Goal: Information Seeking & Learning: Learn about a topic

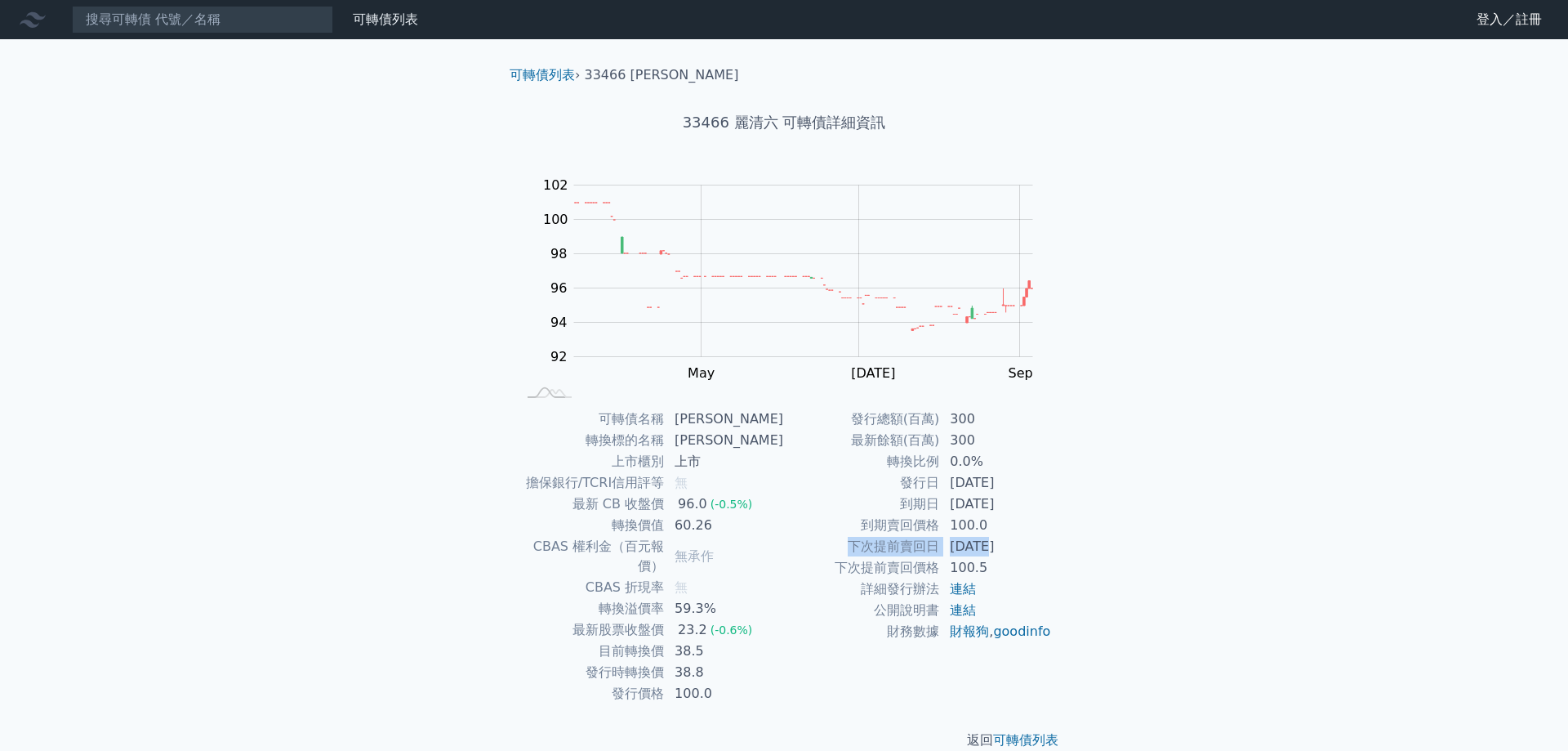
drag, startPoint x: 984, startPoint y: 540, endPoint x: 984, endPoint y: 525, distance: 15.0
click at [984, 525] on tbody "發行總額(百萬) 300 最新餘額(百萬) 300 轉換比例 0.0% 發行日 2024-11-27 到期日 2027-11-27 到期賣回價格 100.0 …" at bounding box center [917, 526] width 267 height 233
click at [1011, 558] on td "100.5" at bounding box center [996, 568] width 112 height 21
drag, startPoint x: 1016, startPoint y: 574, endPoint x: 1040, endPoint y: 461, distance: 115.5
click at [1040, 461] on tbody "發行總額(百萬) 300 最新餘額(百萬) 300 轉換比例 0.0% 發行日 2024-11-27 到期日 2027-11-27 到期賣回價格 100.0 …" at bounding box center [917, 526] width 267 height 233
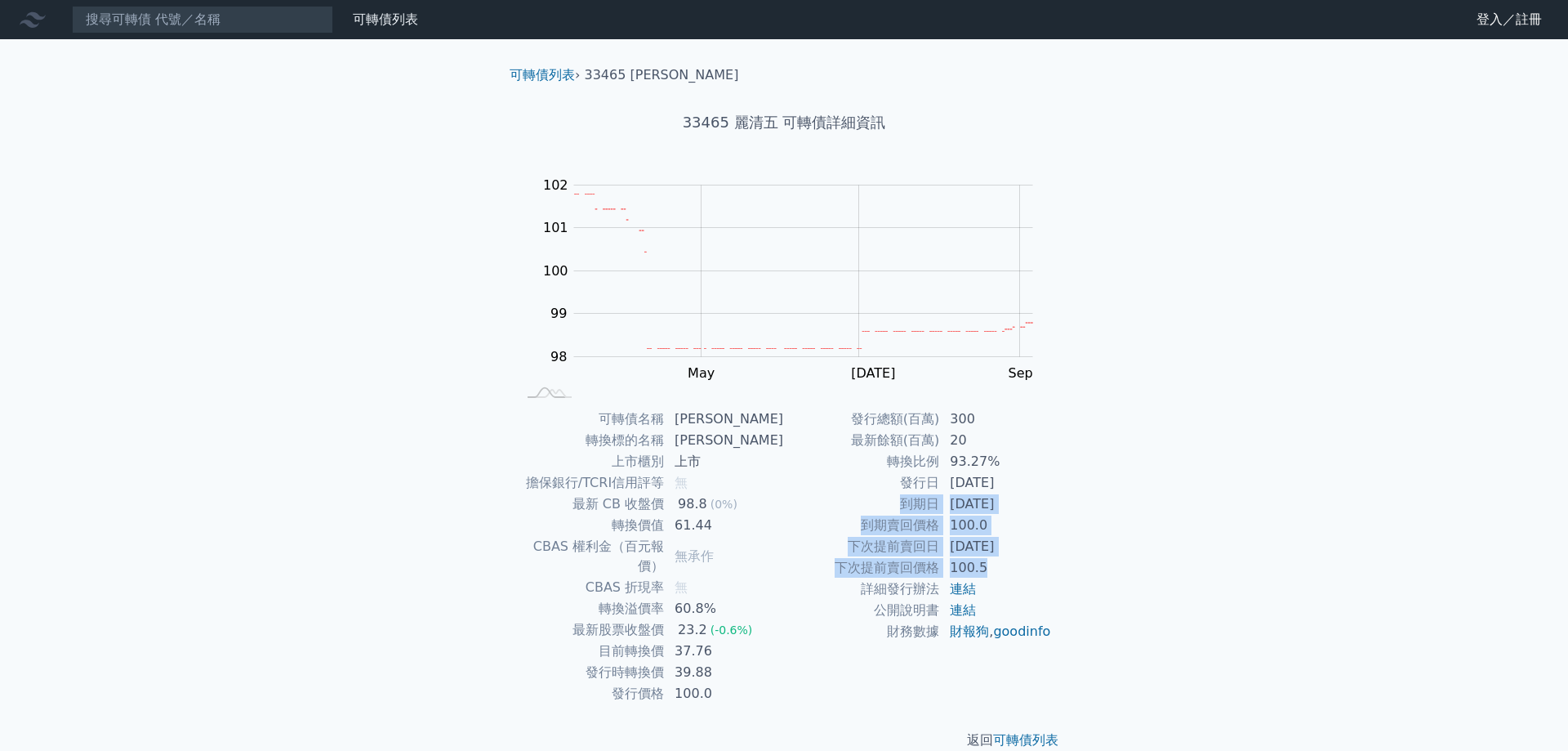
drag, startPoint x: 1015, startPoint y: 573, endPoint x: 904, endPoint y: 503, distance: 131.2
click at [904, 503] on tbody "發行總額(百萬) 300 最新餘額(百萬) 20 轉換比例 93.27% 發行日 2022-12-28 到期日 2025-12-28 到期賣回價格 100.0…" at bounding box center [917, 526] width 267 height 233
click at [1012, 577] on td "100.5" at bounding box center [996, 568] width 112 height 21
drag, startPoint x: 994, startPoint y: 564, endPoint x: 867, endPoint y: 506, distance: 139.6
click at [867, 506] on tbody "發行總額(百萬) 300 最新餘額(百萬) 20 轉換比例 93.27% 發行日 2022-12-28 到期日 2025-12-28 到期賣回價格 100.0…" at bounding box center [917, 526] width 267 height 233
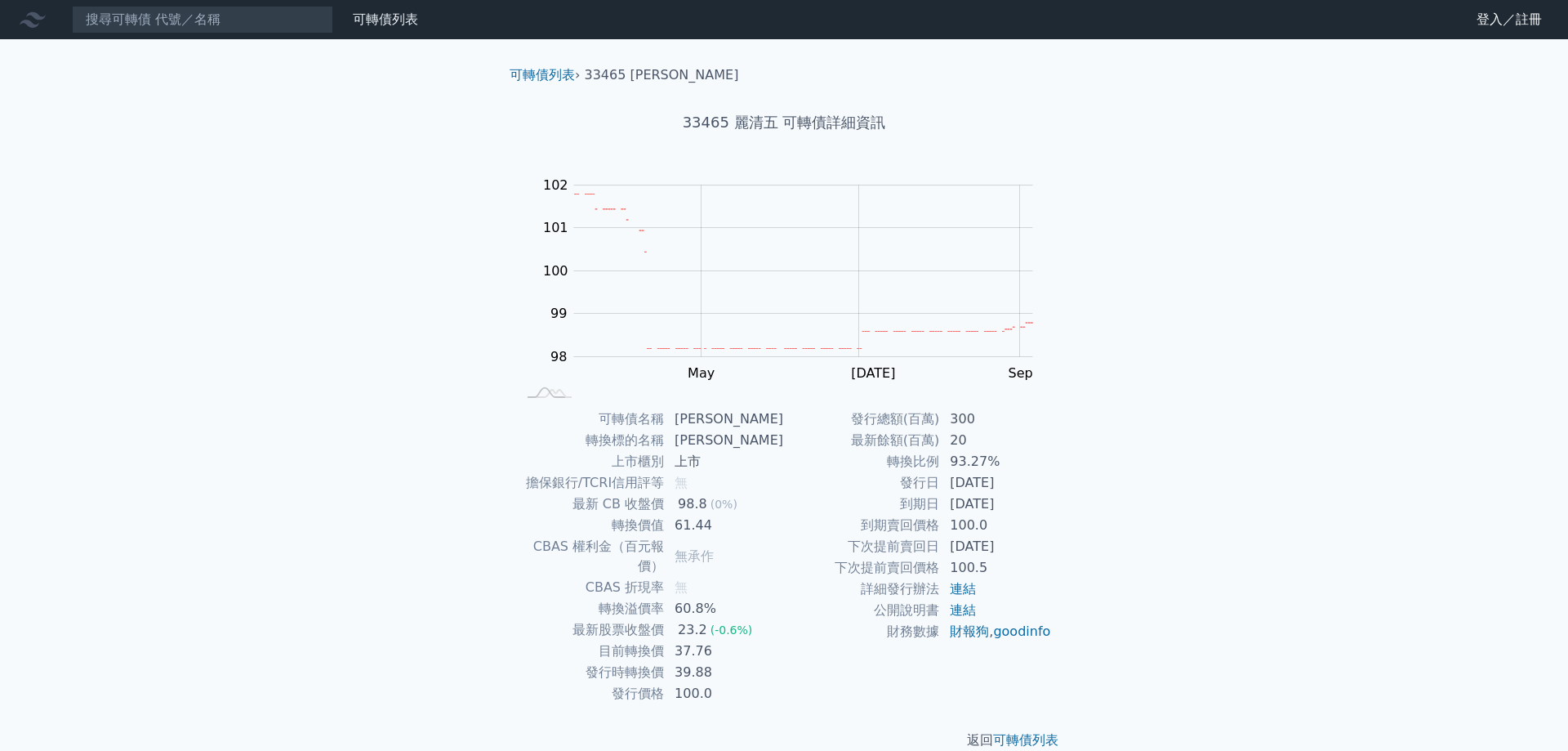
click at [1133, 539] on div "可轉債列表 財務數據 可轉債列表 財務數據 登入／註冊 登入／註冊 可轉債列表 › 33465 麗清五 33465 麗清五 可轉債詳細資訊 Zoom Out …" at bounding box center [784, 388] width 1568 height 776
drag, startPoint x: 1073, startPoint y: 578, endPoint x: 1060, endPoint y: 476, distance: 102.8
click at [1060, 476] on div "可轉債列表 › 33465 麗清五 33465 麗清五 可轉債詳細資訊 Zoom Out 100 96 97 98 99 100 101 102 103 L …" at bounding box center [783, 408] width 627 height 737
click at [1060, 476] on div "可轉債名稱 麗清五 轉換標的名稱 麗清 上市櫃別 上市 擔保銀行/TCRI信用評等 無 最新 CB 收盤價 98.8 (0%) 轉換價值 61.44 CBAS…" at bounding box center [784, 556] width 575 height 296
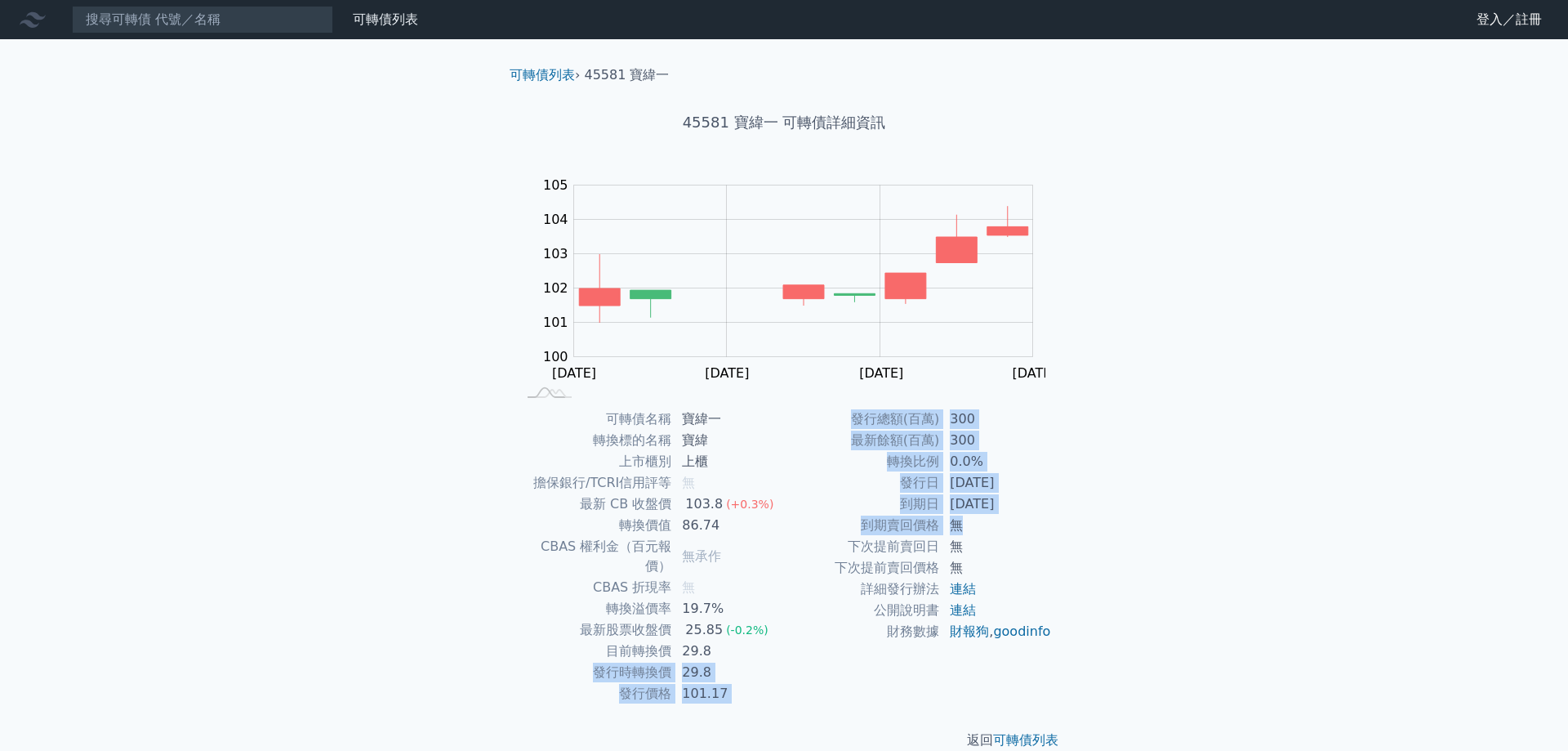
drag, startPoint x: 729, startPoint y: 637, endPoint x: 1073, endPoint y: 533, distance: 359.4
click at [1073, 533] on div "可轉債列表 › 45581 寶緯一 45581 寶緯一 可轉債詳細資訊 Zoom Out 100 98 99 100 101 102 103 104 105 …" at bounding box center [783, 408] width 627 height 737
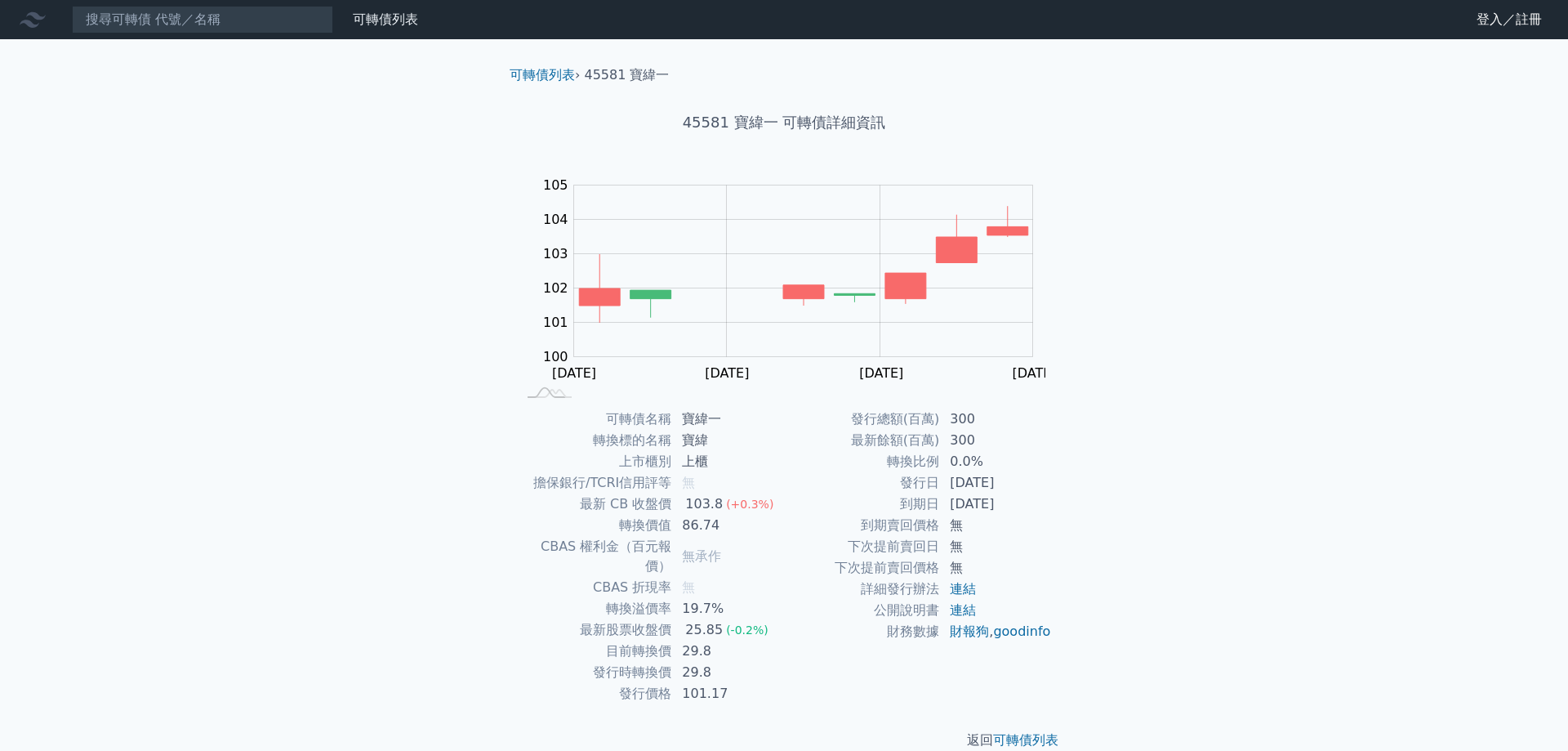
click at [1073, 533] on div "可轉債列表 › 45581 寶緯一 45581 寶緯一 可轉債詳細資訊 Zoom Out 100 98 99 100 101 102 103 104 105 …" at bounding box center [783, 408] width 627 height 737
